Goal: Information Seeking & Learning: Learn about a topic

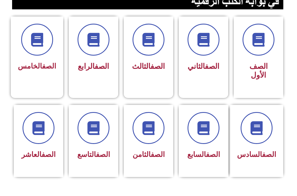
scroll to position [138, 0]
click at [209, 158] on span "الصف السابع" at bounding box center [203, 154] width 33 height 8
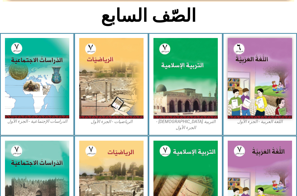
scroll to position [123, 0]
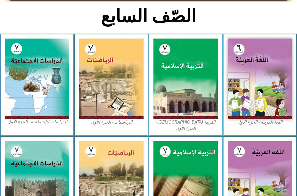
click at [204, 109] on img at bounding box center [185, 78] width 64 height 81
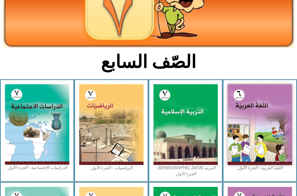
scroll to position [78, 0]
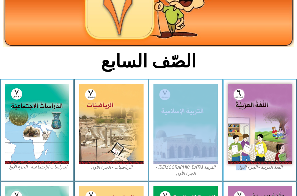
click at [207, 173] on div "التربية الإسلامية - الجزء الأول" at bounding box center [185, 130] width 74 height 103
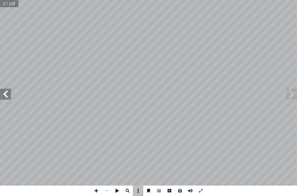
click at [4, 0] on input "text" at bounding box center [9, 3] width 19 height 7
click at [286, 95] on span at bounding box center [291, 94] width 11 height 11
click at [296, 92] on span at bounding box center [291, 94] width 11 height 11
click at [8, 93] on span at bounding box center [5, 94] width 11 height 11
click at [10, 95] on span at bounding box center [5, 94] width 11 height 11
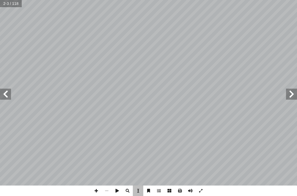
click at [8, 93] on span at bounding box center [5, 94] width 11 height 11
click at [9, 95] on span at bounding box center [5, 94] width 11 height 11
click at [9, 97] on span at bounding box center [5, 94] width 11 height 11
click at [8, 99] on span at bounding box center [5, 94] width 11 height 11
click at [289, 92] on span at bounding box center [291, 94] width 11 height 11
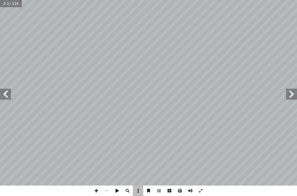
click at [286, 96] on span at bounding box center [291, 94] width 11 height 11
click at [290, 95] on span at bounding box center [291, 94] width 11 height 11
click at [294, 94] on span at bounding box center [291, 94] width 11 height 11
click at [290, 95] on span at bounding box center [291, 94] width 11 height 11
click at [291, 95] on span at bounding box center [291, 94] width 11 height 11
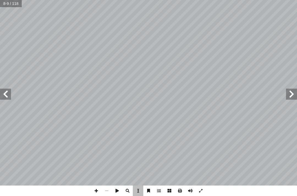
click at [10, 6] on input "text" at bounding box center [11, 3] width 22 height 7
click at [7, 0] on input "text" at bounding box center [9, 3] width 19 height 7
click at [7, 93] on span at bounding box center [5, 94] width 11 height 11
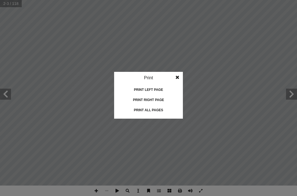
click at [140, 107] on div "Print all pages" at bounding box center [148, 110] width 55 height 9
